Goal: Task Accomplishment & Management: Use online tool/utility

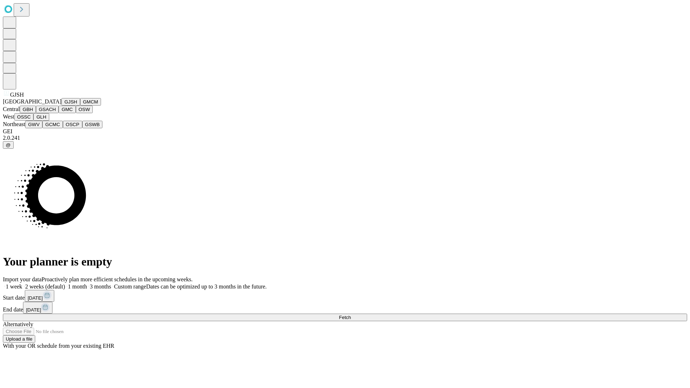
click at [61, 106] on button "GJSH" at bounding box center [70, 102] width 19 height 8
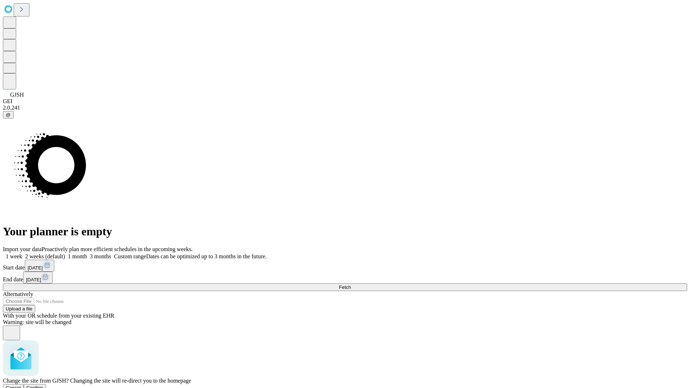
click at [43, 385] on span "Confirm" at bounding box center [35, 387] width 17 height 5
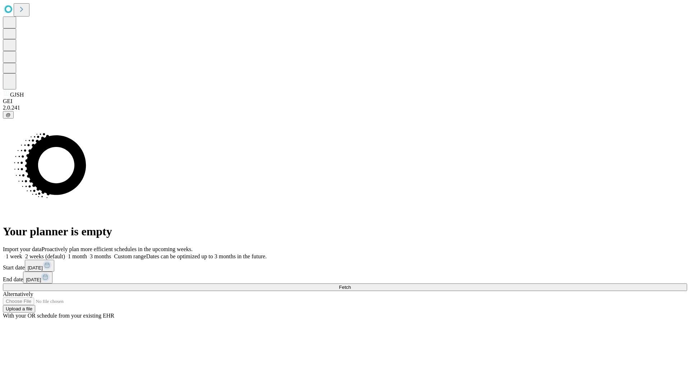
click at [87, 253] on label "1 month" at bounding box center [76, 256] width 22 height 6
click at [351, 285] on span "Fetch" at bounding box center [345, 287] width 12 height 5
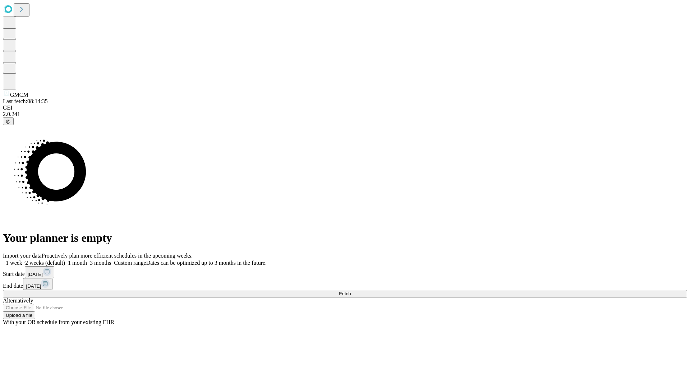
click at [87, 260] on label "1 month" at bounding box center [76, 263] width 22 height 6
click at [351, 291] on span "Fetch" at bounding box center [345, 293] width 12 height 5
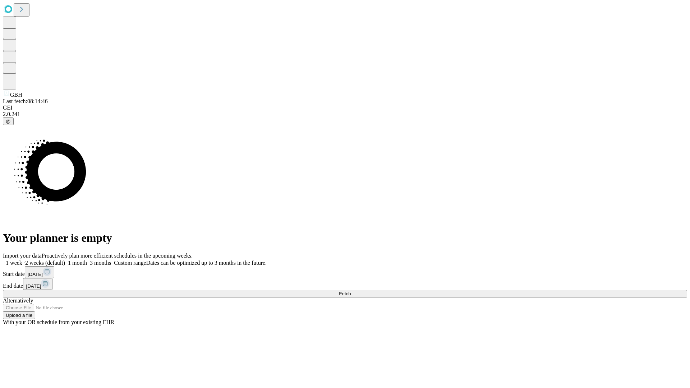
click at [87, 260] on label "1 month" at bounding box center [76, 263] width 22 height 6
click at [351, 291] on span "Fetch" at bounding box center [345, 293] width 12 height 5
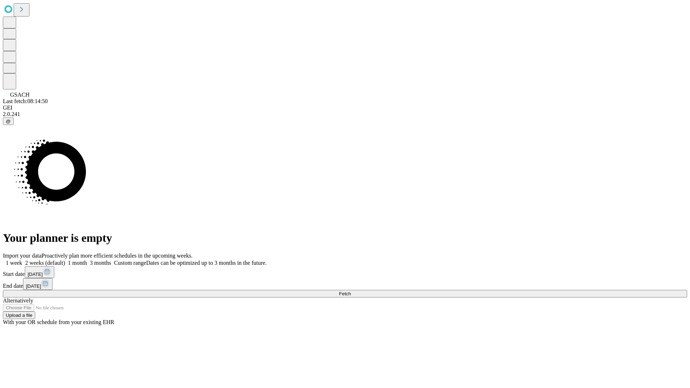
click at [87, 260] on label "1 month" at bounding box center [76, 263] width 22 height 6
click at [351, 291] on span "Fetch" at bounding box center [345, 293] width 12 height 5
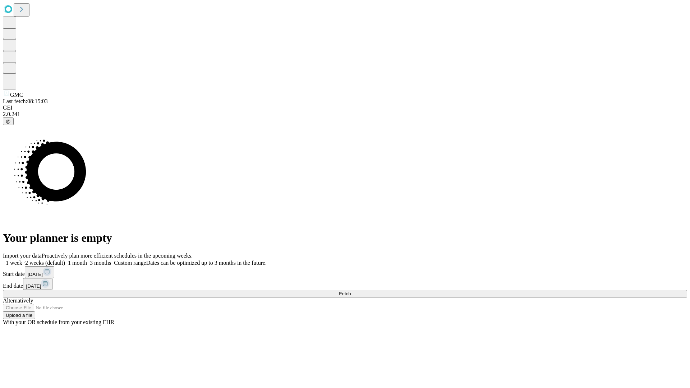
click at [351, 291] on span "Fetch" at bounding box center [345, 293] width 12 height 5
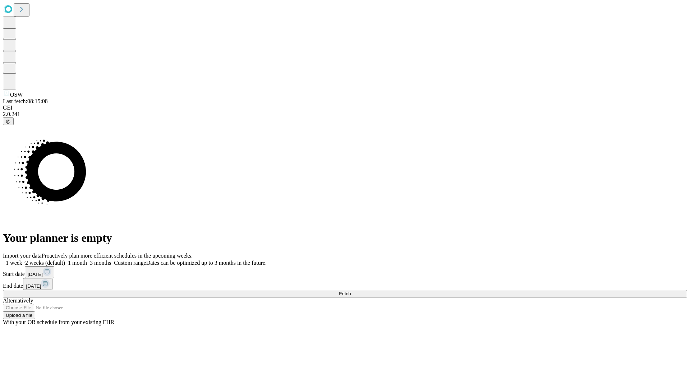
click at [87, 260] on label "1 month" at bounding box center [76, 263] width 22 height 6
click at [351, 291] on span "Fetch" at bounding box center [345, 293] width 12 height 5
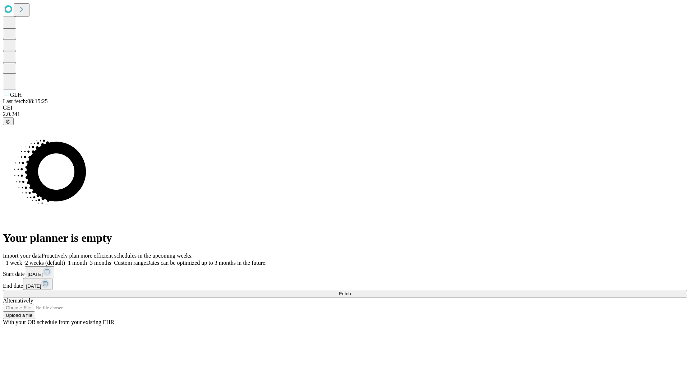
click at [87, 260] on label "1 month" at bounding box center [76, 263] width 22 height 6
click at [351, 291] on span "Fetch" at bounding box center [345, 293] width 12 height 5
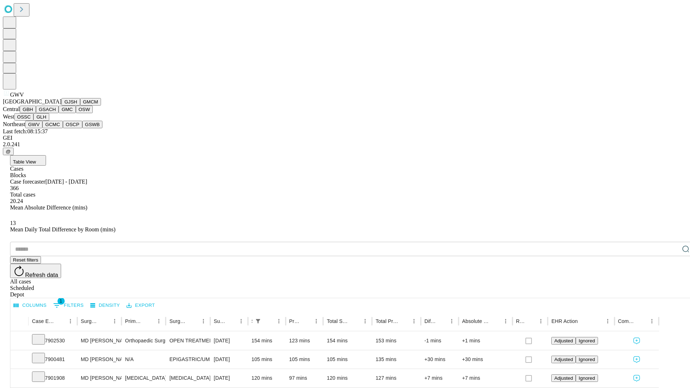
click at [56, 128] on button "GCMC" at bounding box center [52, 125] width 20 height 8
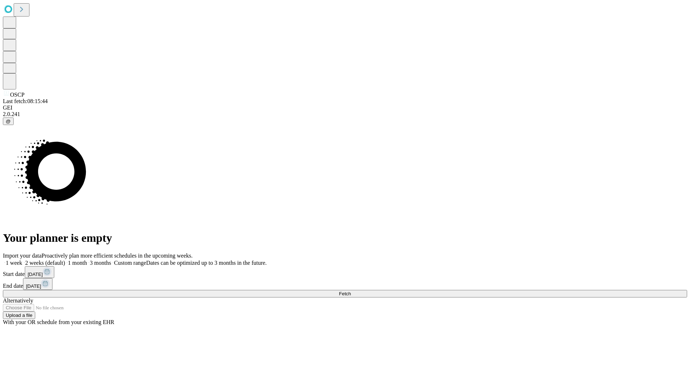
click at [87, 260] on label "1 month" at bounding box center [76, 263] width 22 height 6
click at [351, 291] on span "Fetch" at bounding box center [345, 293] width 12 height 5
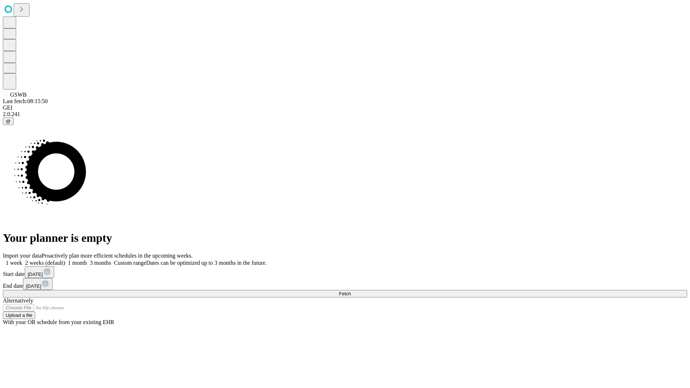
click at [87, 260] on label "1 month" at bounding box center [76, 263] width 22 height 6
click at [351, 291] on span "Fetch" at bounding box center [345, 293] width 12 height 5
